Goal: Information Seeking & Learning: Check status

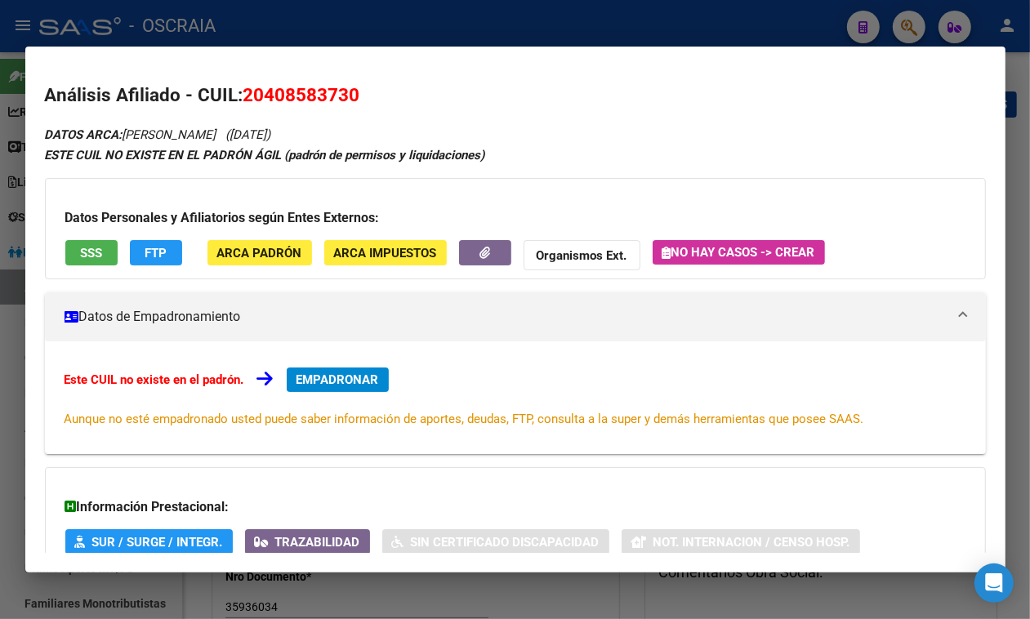
click at [317, 33] on div at bounding box center [515, 309] width 1030 height 619
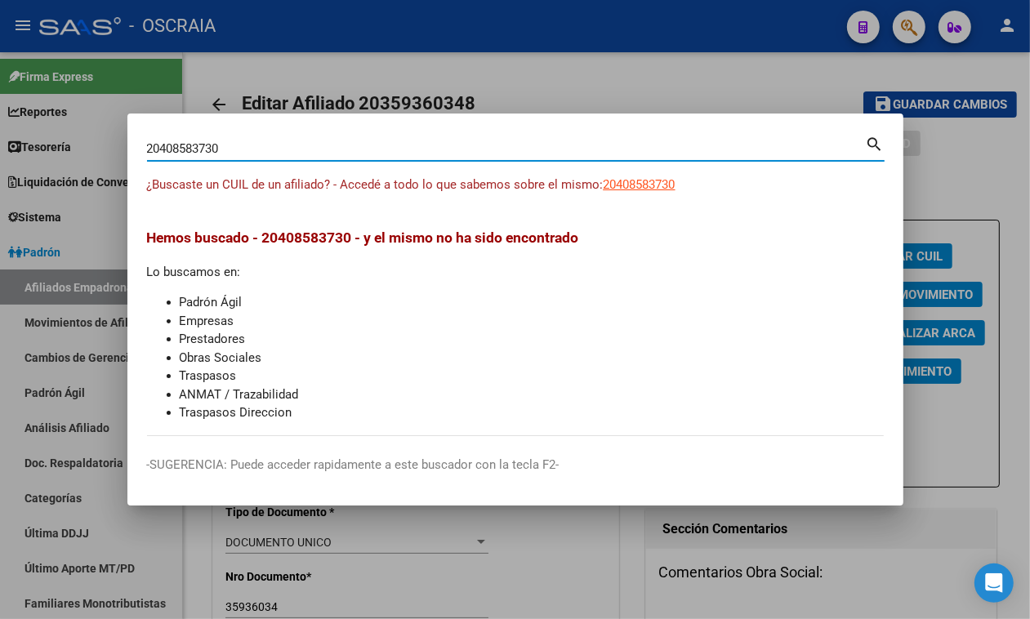
drag, startPoint x: 254, startPoint y: 144, endPoint x: 0, endPoint y: 137, distance: 254.1
click at [0, 137] on div "20408583730 Buscar (apellido, dni, cuil, nro traspaso, cuit, obra social) searc…" at bounding box center [515, 309] width 1030 height 619
paste input "3270146724"
type input "23270146724"
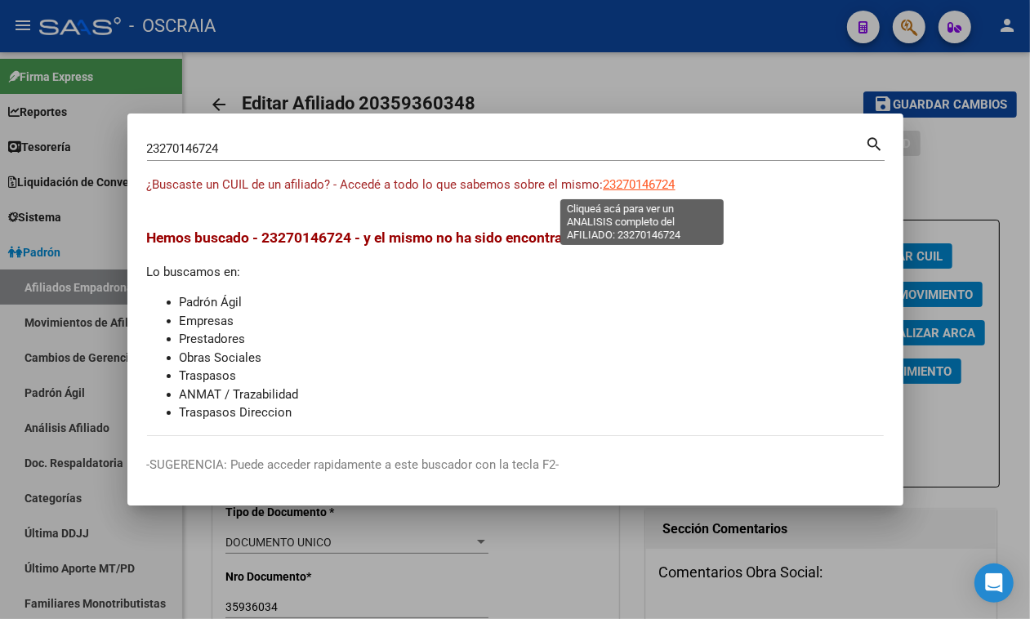
click at [617, 180] on span "23270146724" at bounding box center [640, 184] width 72 height 15
type textarea "23270146724"
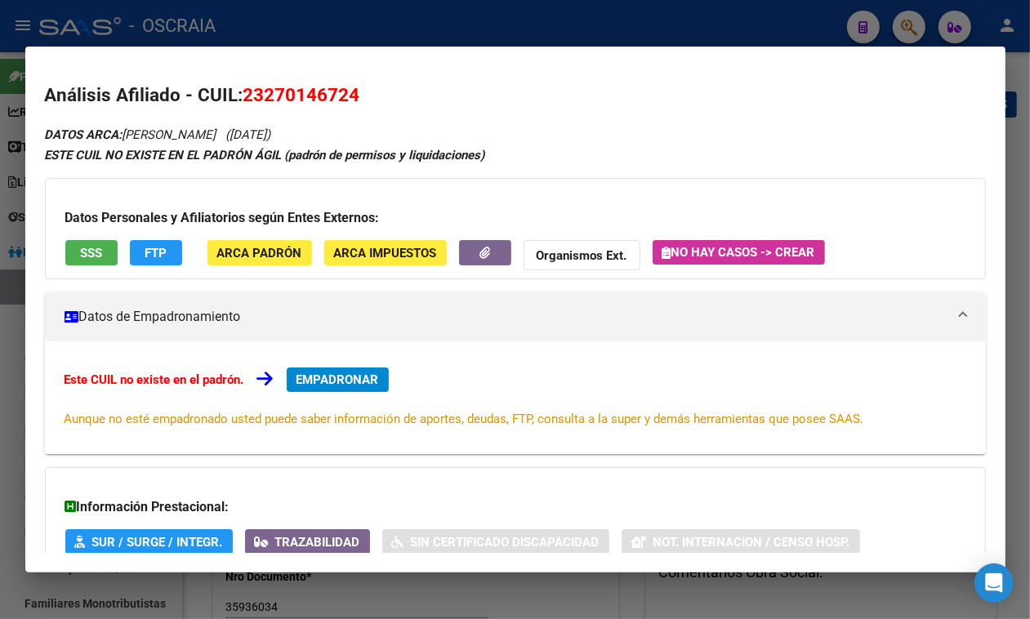
drag, startPoint x: 127, startPoint y: 129, endPoint x: 369, endPoint y: 125, distance: 242.7
click at [369, 125] on div "DATOS ARCA: [PERSON_NAME] ([DATE]) ESTE CUIL NO EXISTE EN EL PADRÓN ÁGIL (padró…" at bounding box center [515, 403] width 941 height 559
copy icon "[PERSON_NAME] ([DATE])"
click at [296, 95] on span "23270146724" at bounding box center [301, 94] width 117 height 21
click at [301, 84] on span "23270146724" at bounding box center [301, 94] width 117 height 21
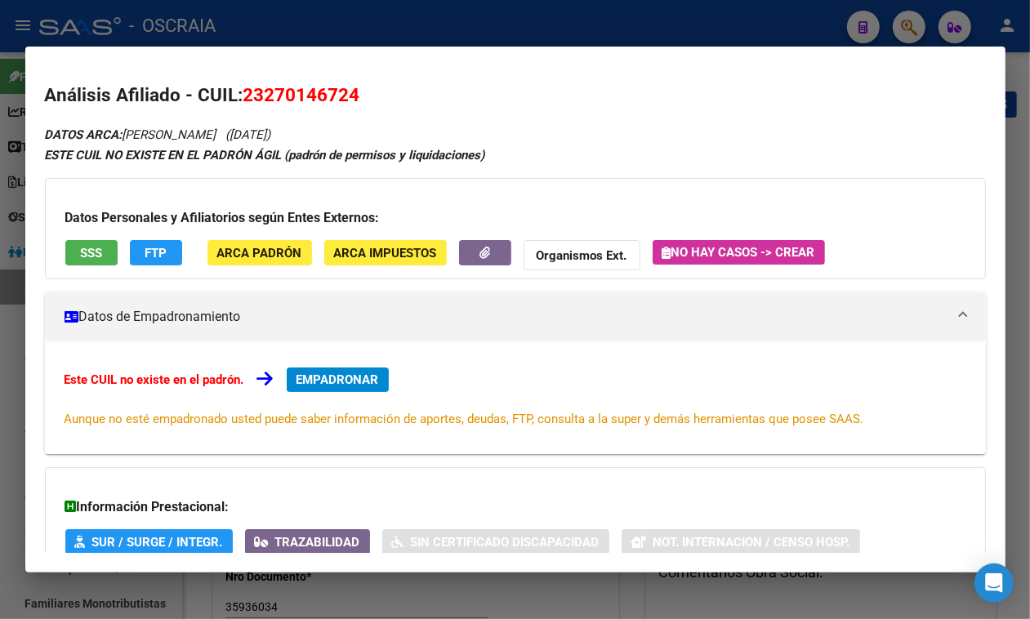
click at [301, 84] on span "23270146724" at bounding box center [301, 94] width 117 height 21
copy span "23270146724"
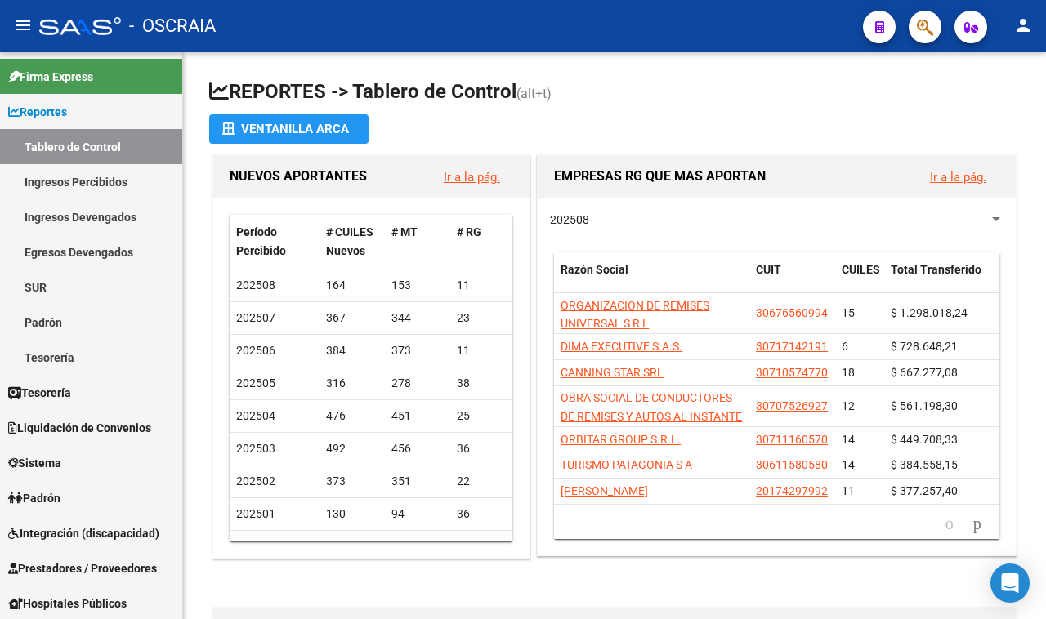
click at [917, 25] on icon "button" at bounding box center [925, 27] width 16 height 19
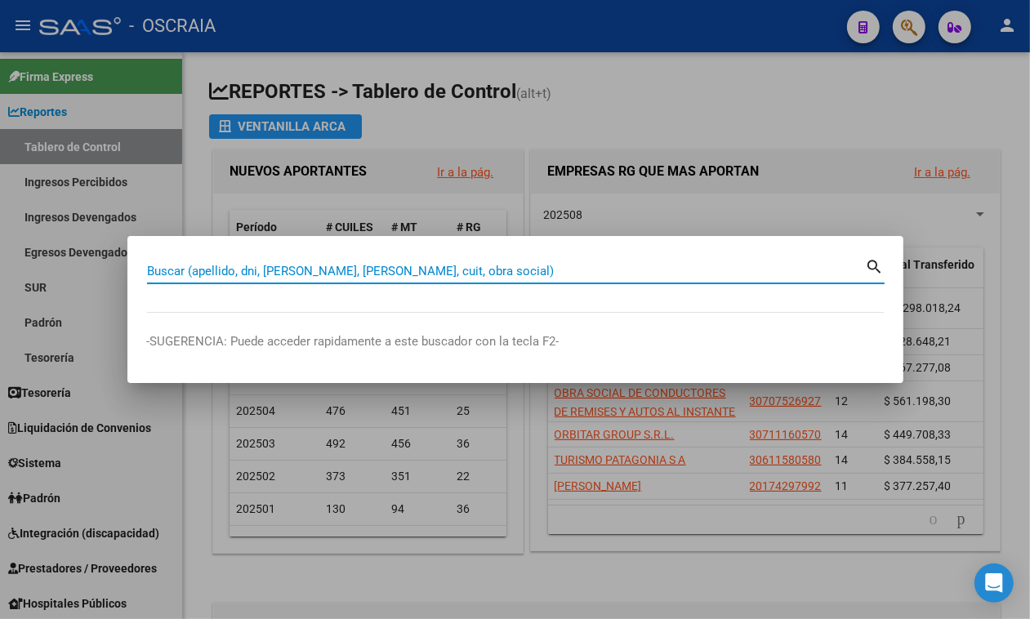
paste input "27-28364703-5"
type input "27283647035"
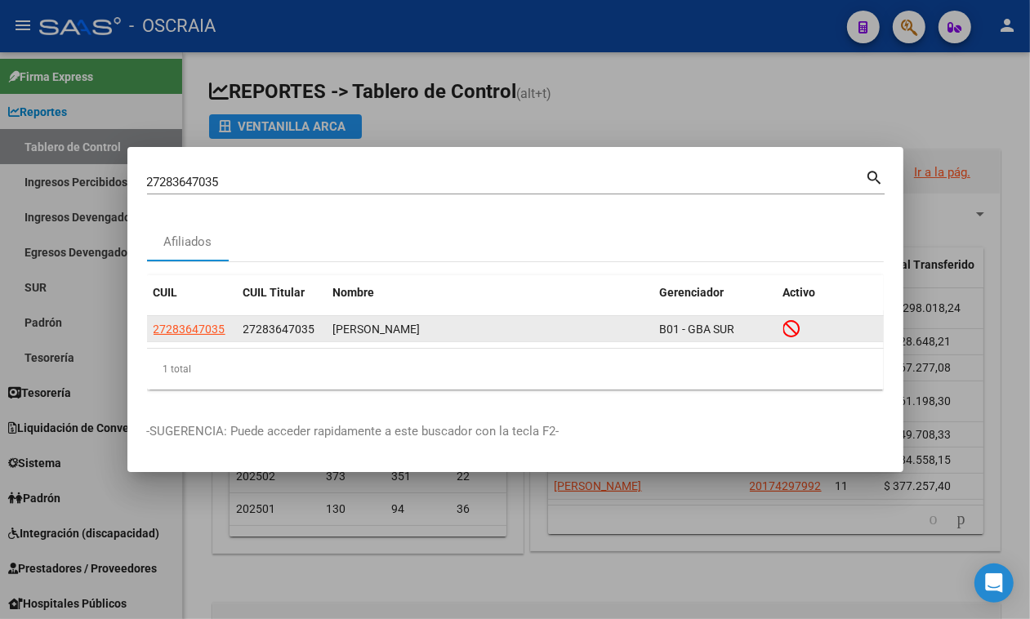
click at [202, 337] on app-link-go-to "27283647035" at bounding box center [190, 329] width 72 height 19
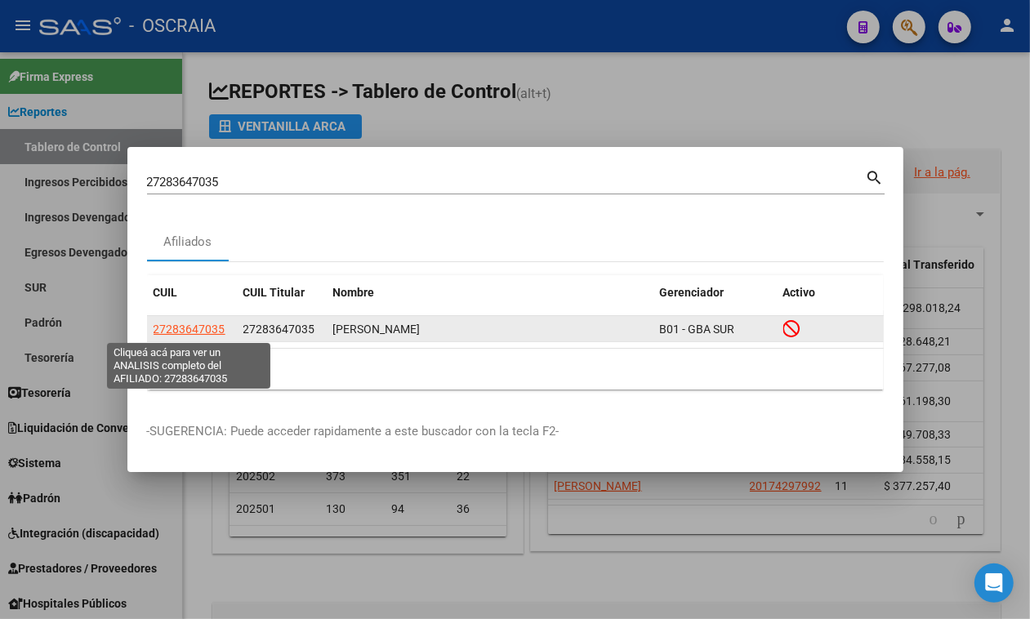
click at [200, 325] on span "27283647035" at bounding box center [190, 329] width 72 height 13
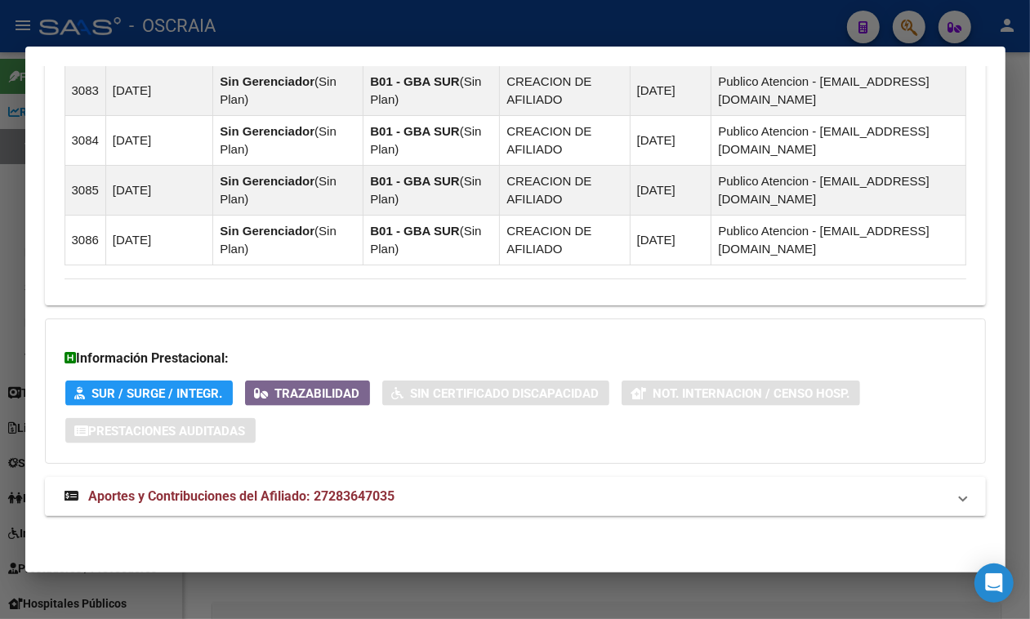
scroll to position [1266, 0]
click at [403, 490] on mat-panel-title "Aportes y Contribuciones del Afiliado: 27283647035" at bounding box center [506, 497] width 882 height 20
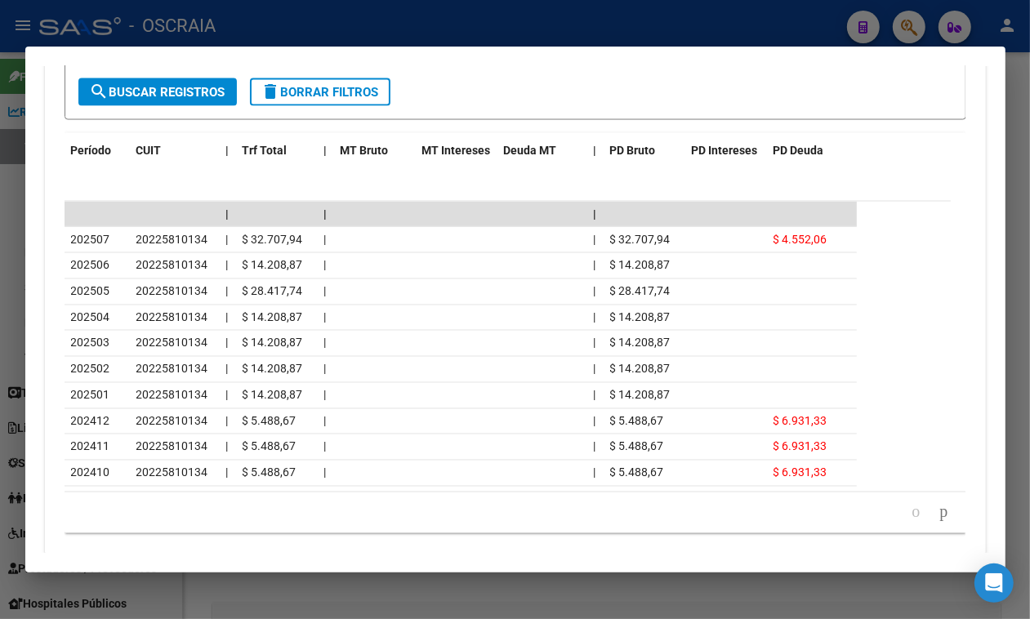
scroll to position [2002, 0]
